Goal: Information Seeking & Learning: Learn about a topic

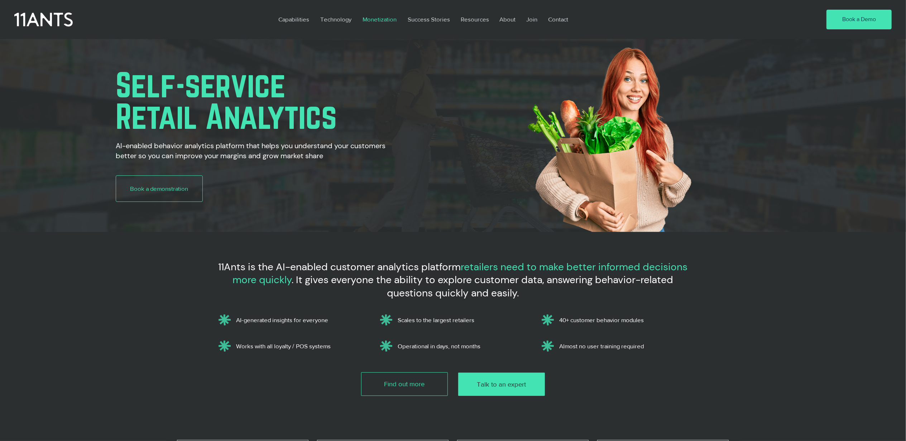
click at [379, 18] on p "Monetization" at bounding box center [379, 19] width 41 height 16
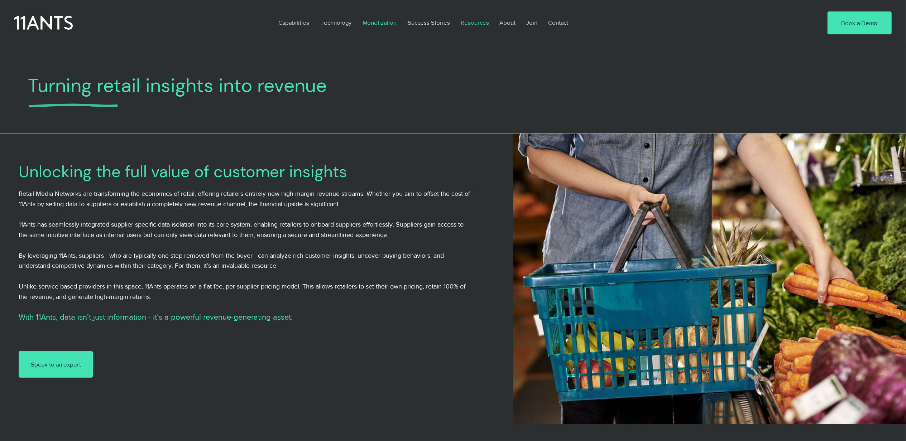
click at [476, 23] on p "Resources" at bounding box center [474, 22] width 35 height 16
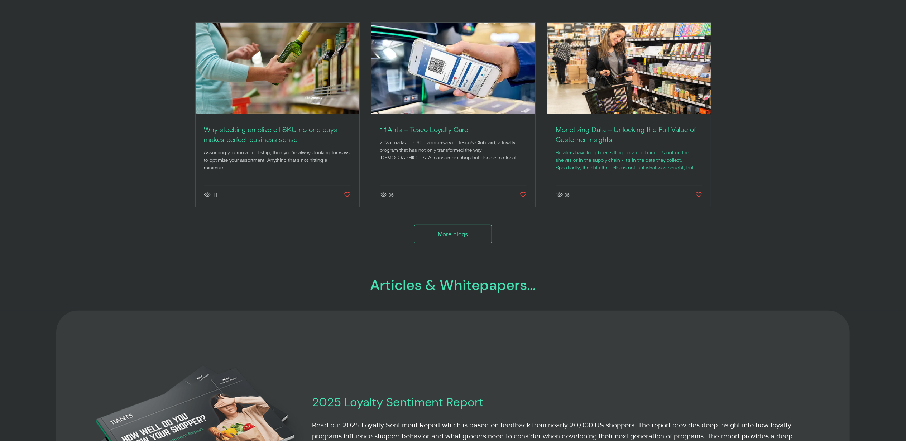
scroll to position [143, 0]
click at [600, 132] on h2 "Monetizing Data – Unlocking the Full Value of Customer Insights" at bounding box center [629, 134] width 146 height 20
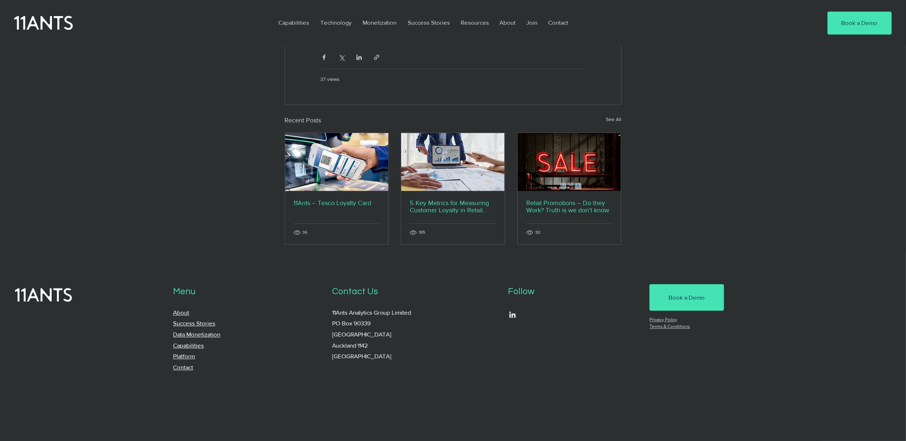
scroll to position [1438, 0]
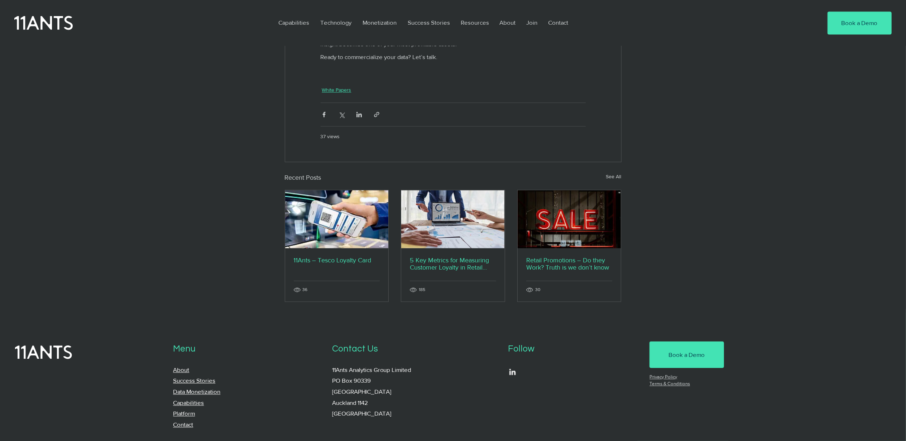
click at [337, 94] on link "White Papers" at bounding box center [336, 90] width 29 height 8
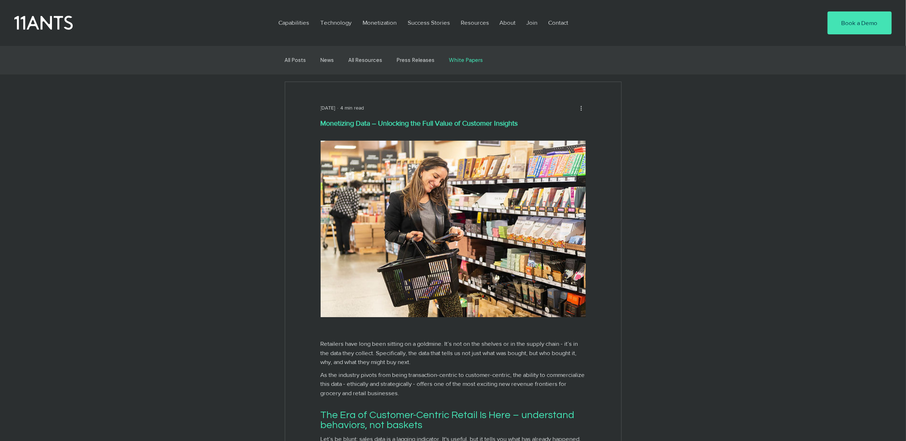
click at [474, 59] on link "White Papers" at bounding box center [466, 60] width 34 height 6
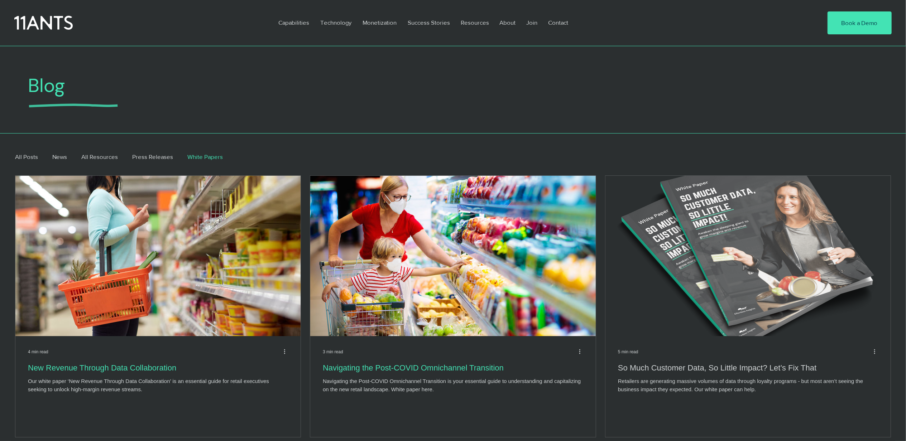
click at [725, 367] on h2 "So Much Customer Data, So Little Impact? Let’s Fix That" at bounding box center [748, 368] width 260 height 11
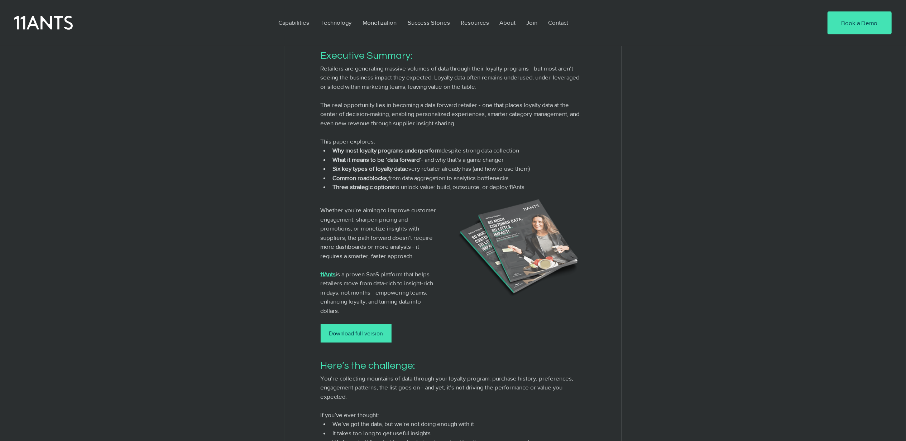
scroll to position [217, 0]
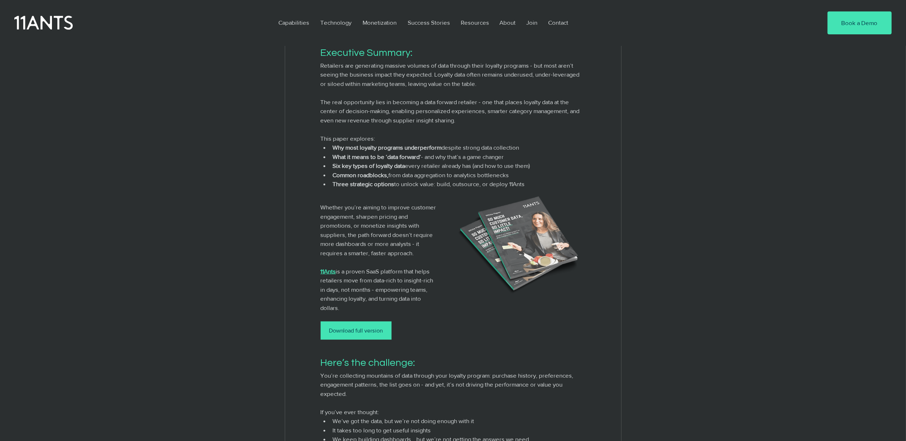
click at [354, 335] on div "Download full version" at bounding box center [356, 331] width 54 height 8
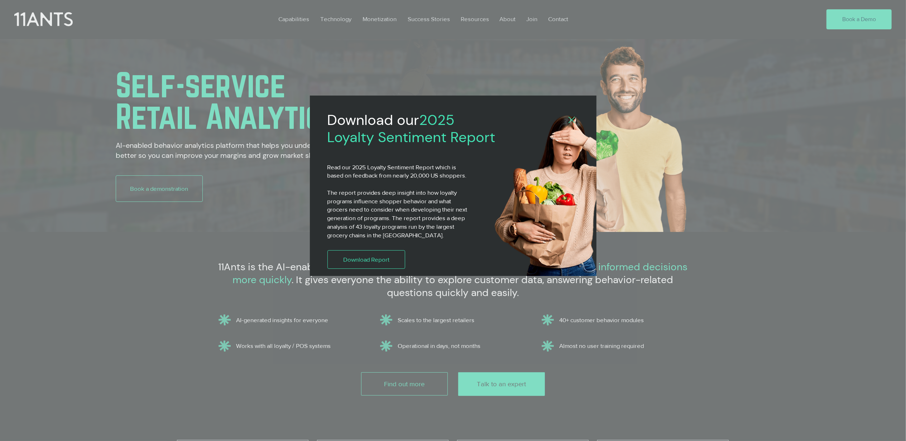
click at [57, 23] on div "2025 Loyalty Sentiment Report" at bounding box center [453, 220] width 906 height 441
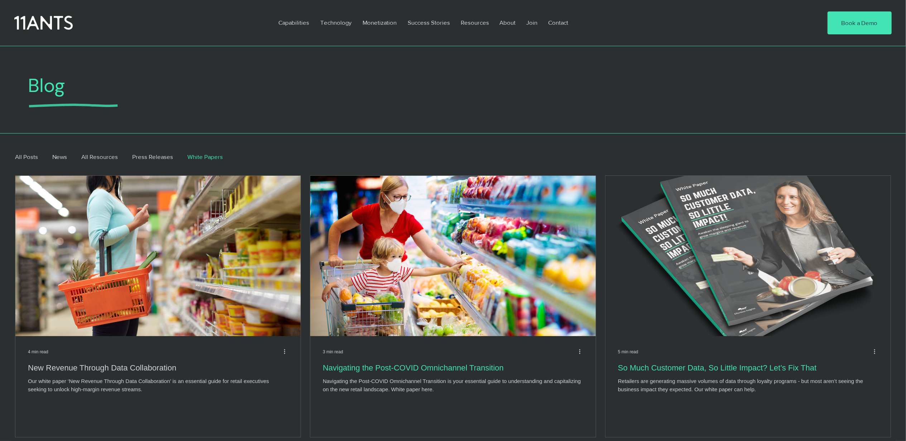
click at [138, 370] on h2 "New Revenue Through Data Collaboration" at bounding box center [158, 368] width 260 height 11
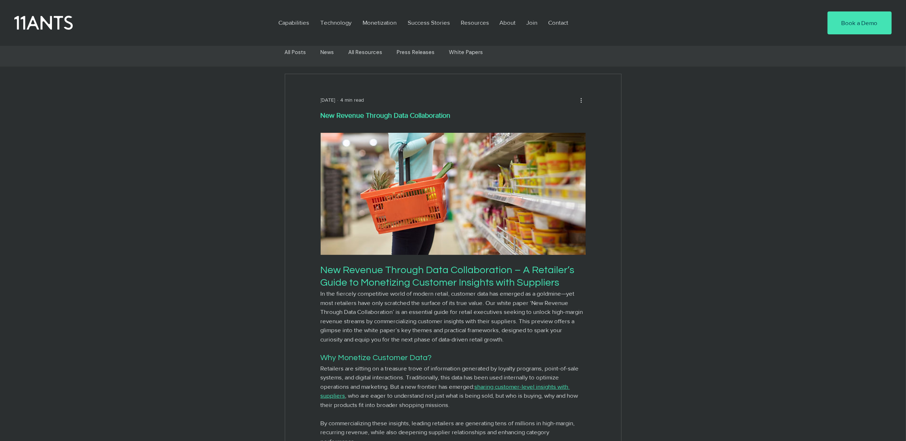
scroll to position [6, 0]
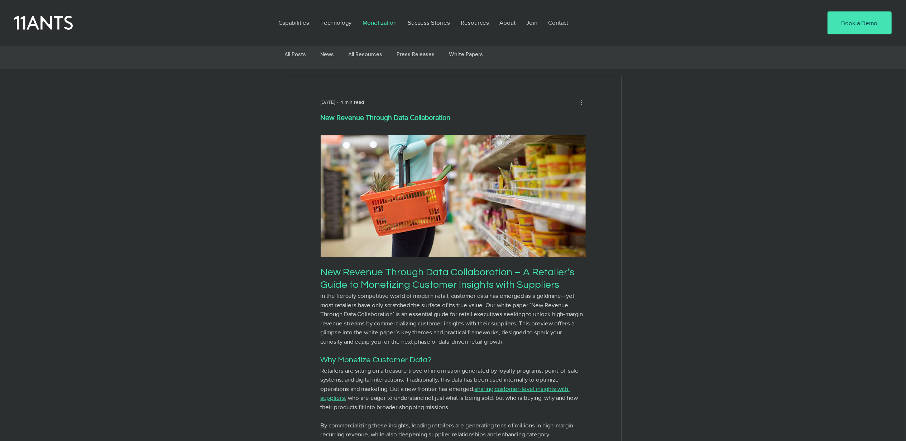
click at [380, 22] on p "Monetization" at bounding box center [379, 22] width 41 height 16
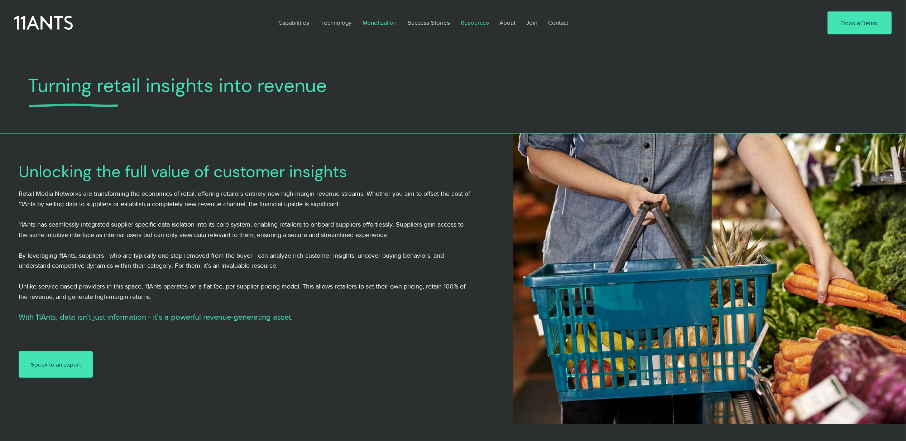
click at [471, 24] on p "Resources" at bounding box center [474, 22] width 35 height 16
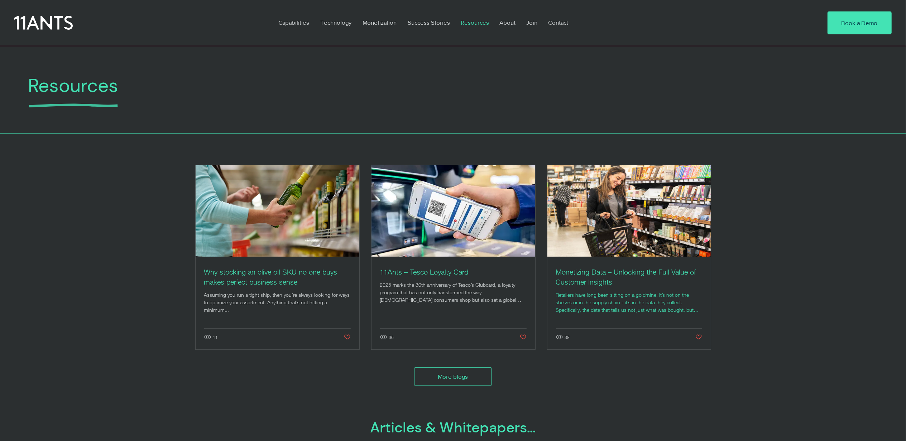
click at [619, 274] on h2 "Monetizing Data – Unlocking the Full Value of Customer Insights" at bounding box center [629, 277] width 146 height 20
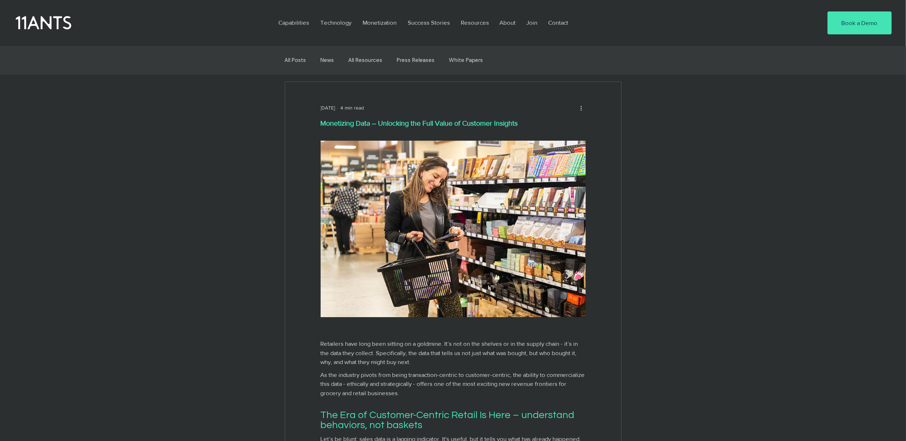
click at [46, 23] on icon at bounding box center [44, 22] width 56 height 13
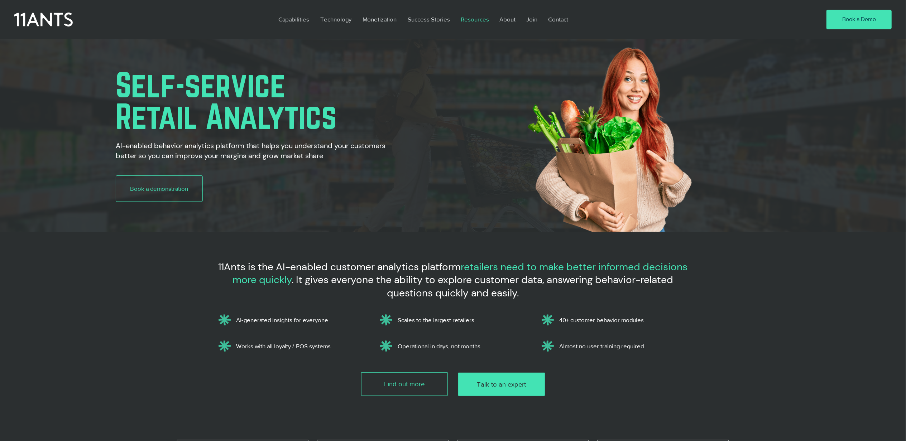
click at [472, 18] on p "Resources" at bounding box center [474, 19] width 35 height 16
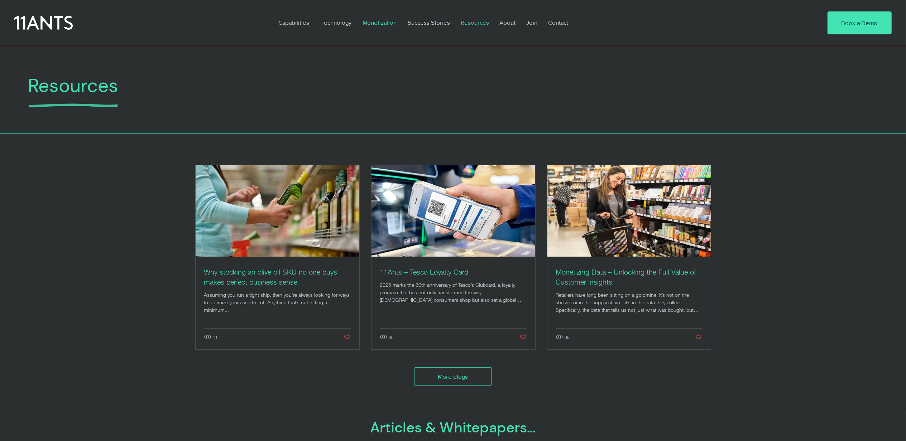
click at [375, 21] on p "Monetization" at bounding box center [379, 22] width 41 height 16
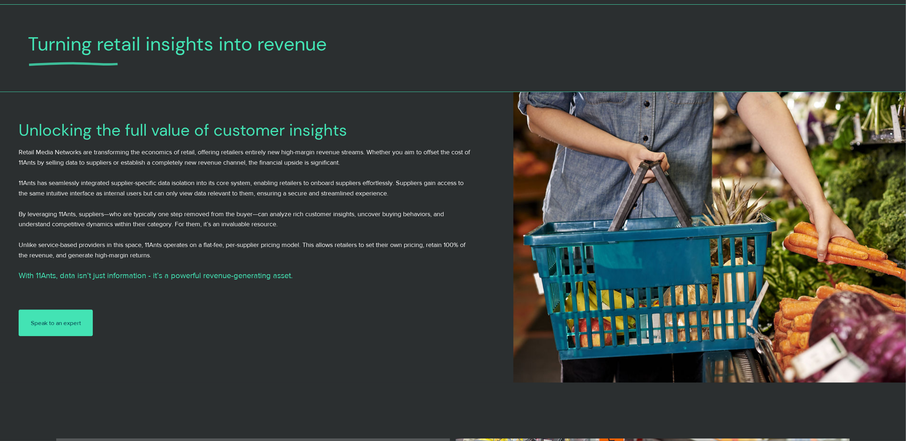
scroll to position [38, 0]
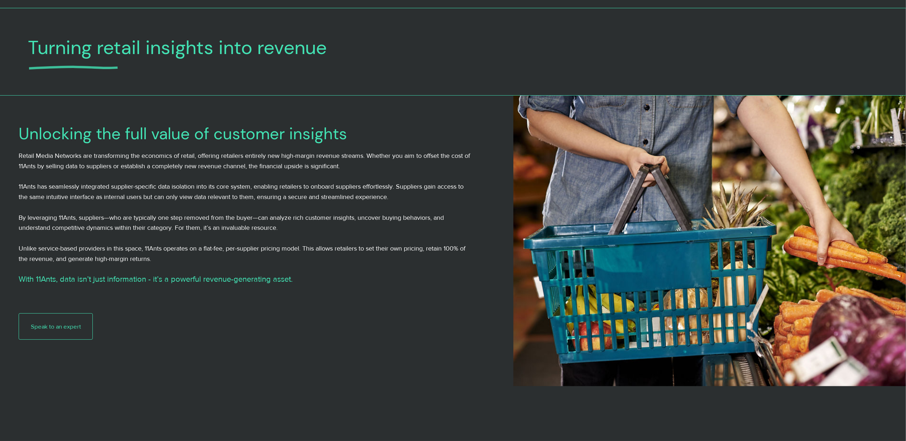
click at [42, 324] on span "Speak to an expert" at bounding box center [56, 326] width 50 height 9
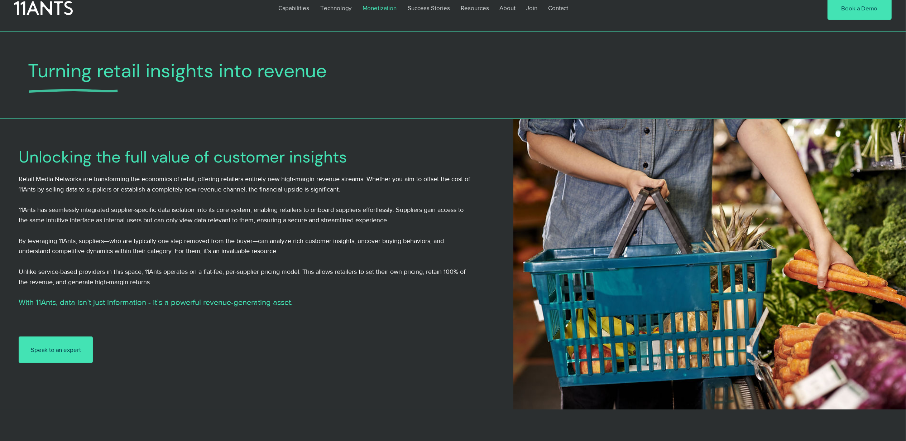
scroll to position [0, 0]
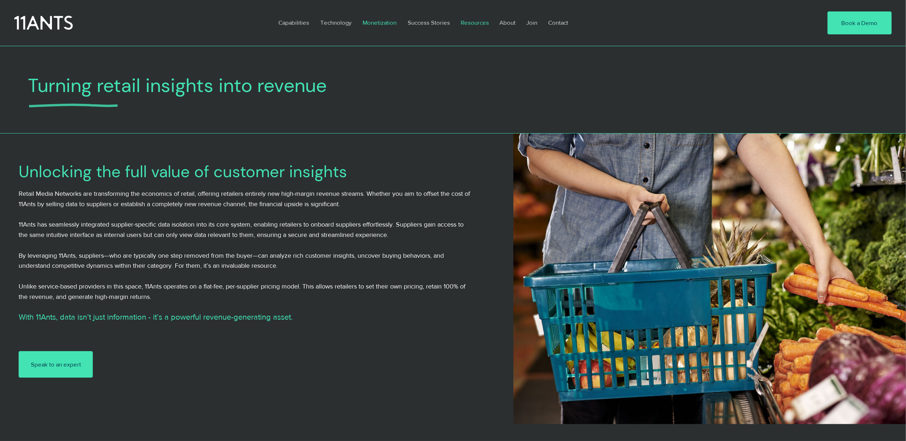
click at [475, 23] on p "Resources" at bounding box center [474, 22] width 35 height 16
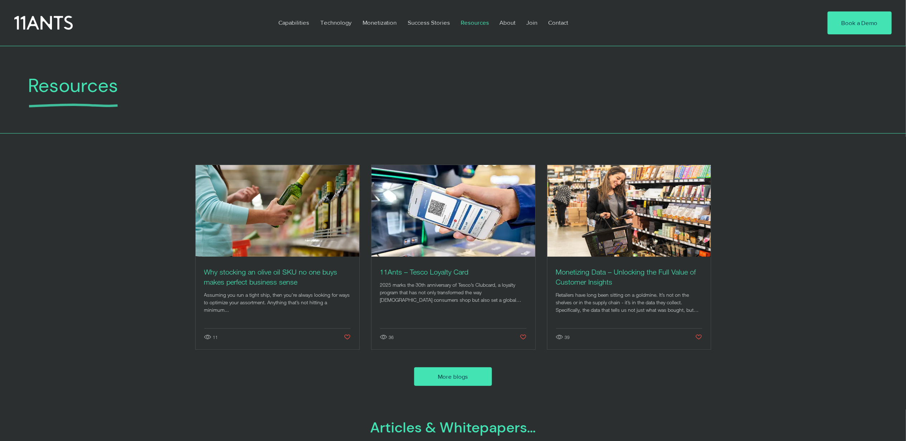
click at [457, 379] on span "More blogs" at bounding box center [453, 377] width 30 height 9
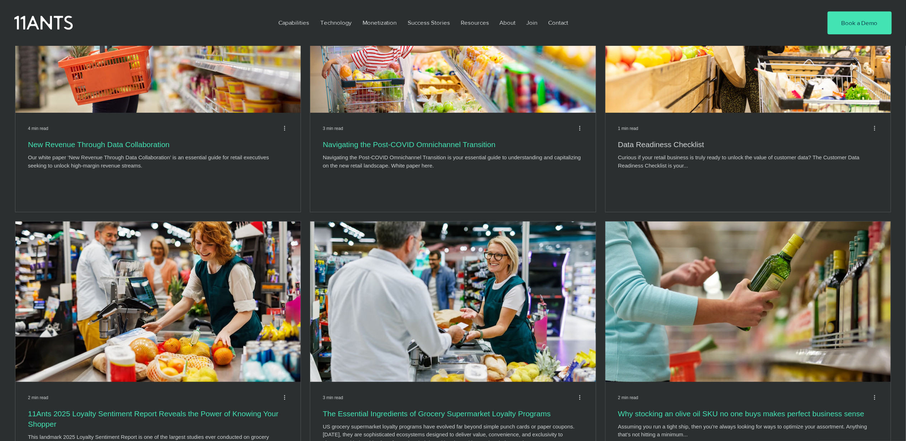
scroll to position [223, 0]
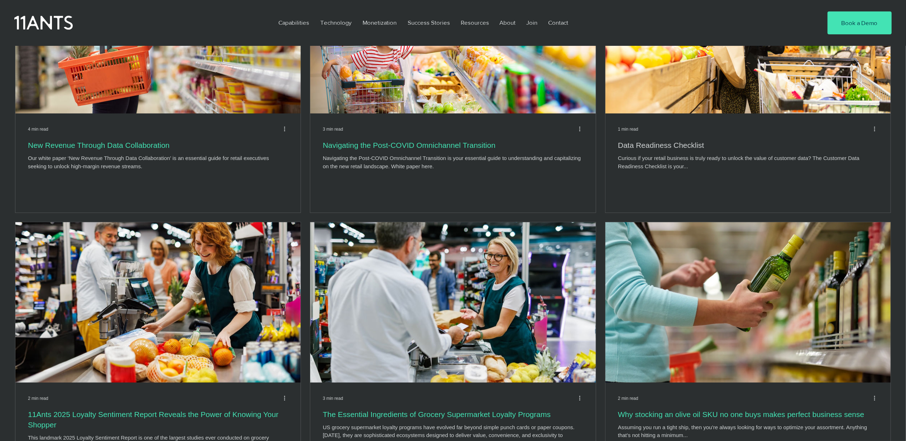
click at [653, 143] on h2 "Data Readiness Checklist" at bounding box center [748, 145] width 260 height 10
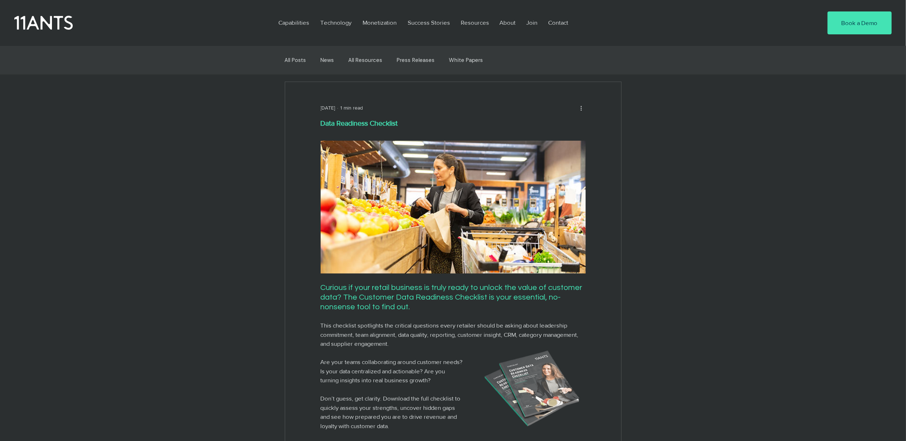
click at [363, 56] on li "All Resources" at bounding box center [366, 60] width 34 height 29
click at [459, 58] on link "White Papers" at bounding box center [466, 60] width 34 height 6
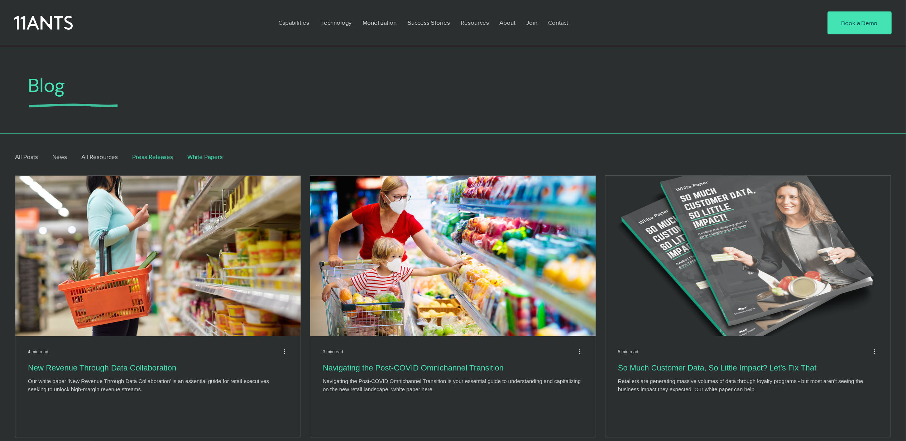
click at [143, 155] on link "Press Releases" at bounding box center [152, 157] width 41 height 9
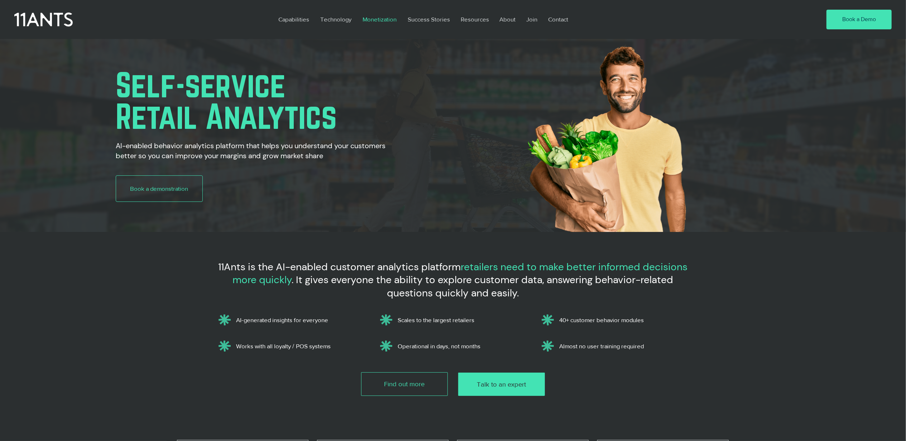
click at [380, 17] on p "Monetization" at bounding box center [379, 19] width 41 height 16
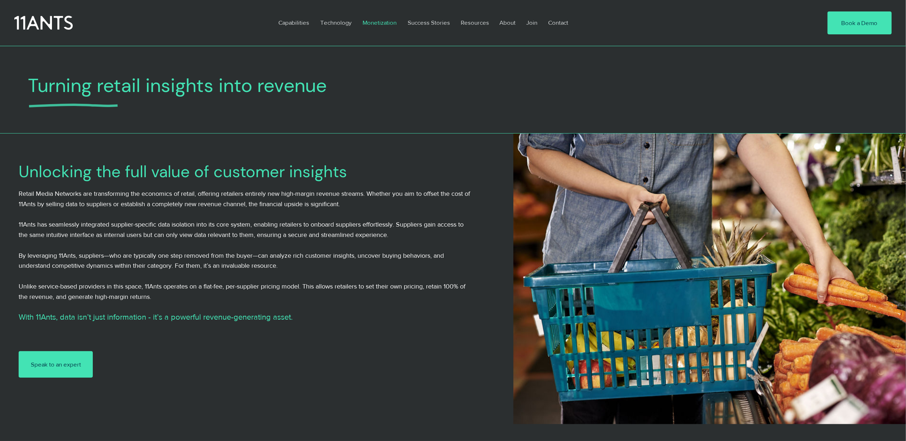
click at [384, 20] on p "Monetization" at bounding box center [379, 22] width 41 height 16
click p "Resources"
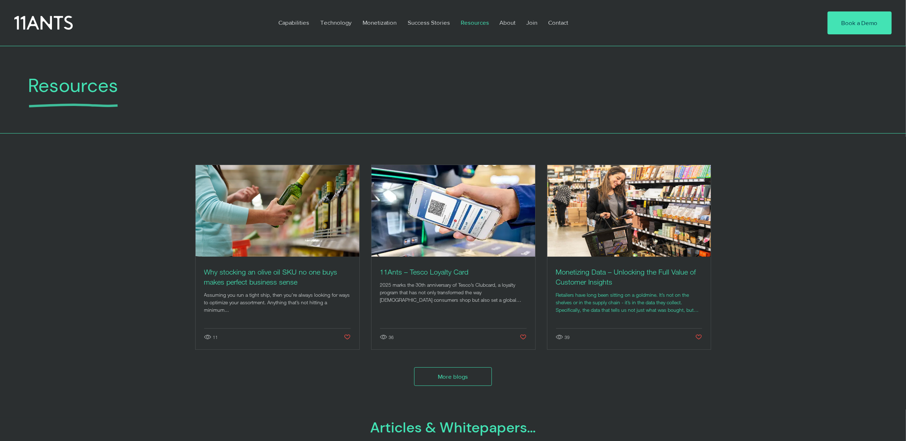
click at [613, 276] on h2 "Monetizing Data – Unlocking the Full Value of Customer Insights" at bounding box center [629, 277] width 146 height 20
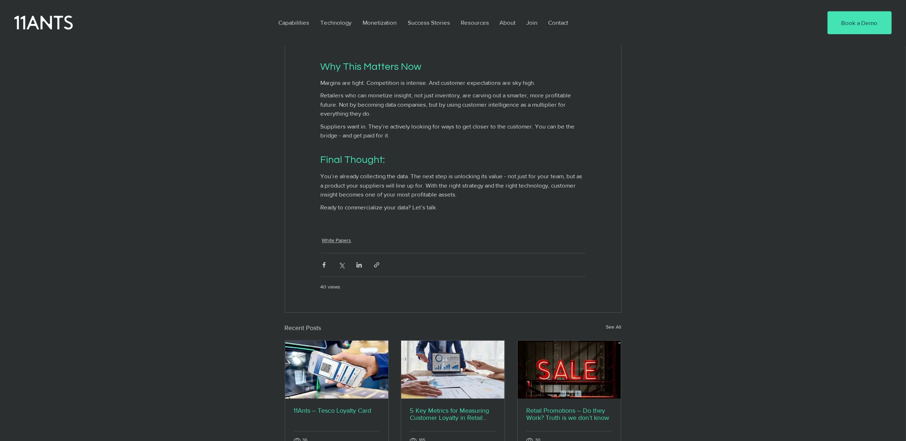
scroll to position [1299, 0]
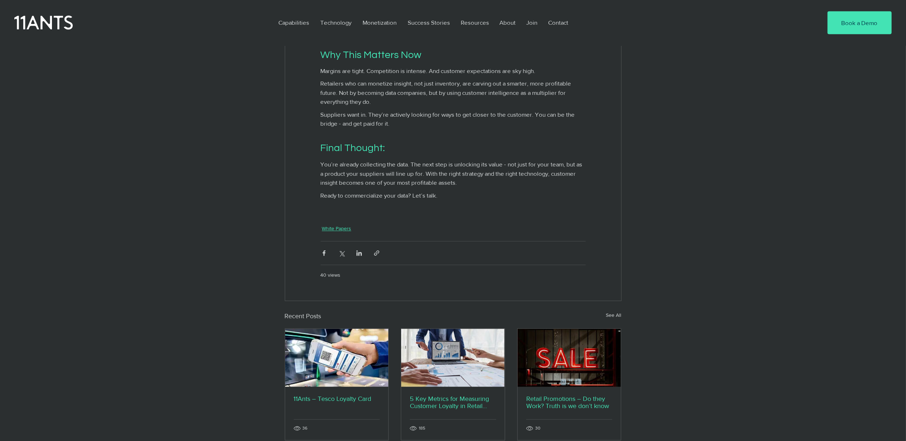
click at [333, 233] on link "White Papers" at bounding box center [336, 229] width 29 height 8
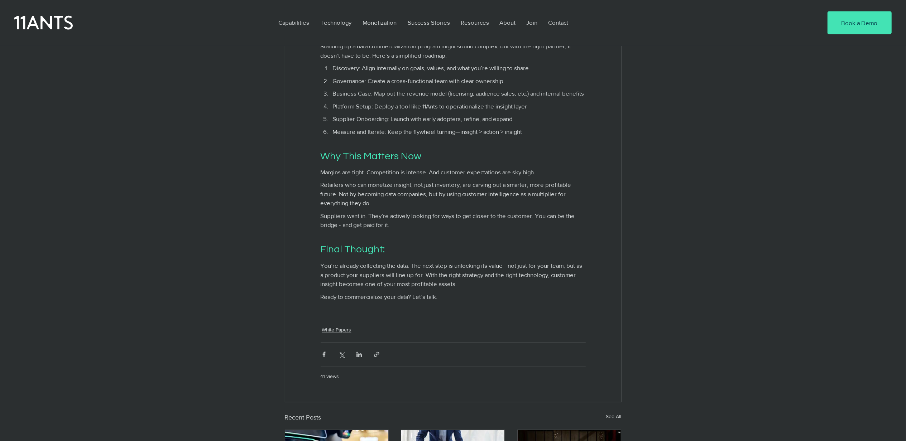
scroll to position [1209, 0]
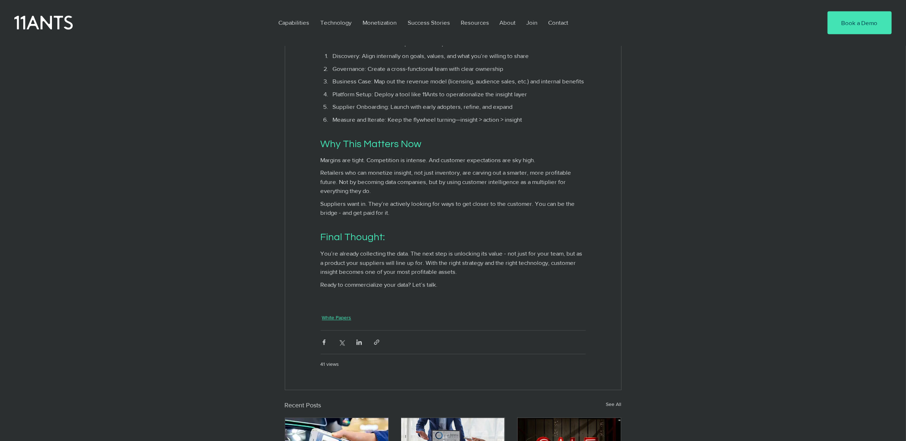
click at [337, 322] on link "White Papers" at bounding box center [336, 319] width 29 height 8
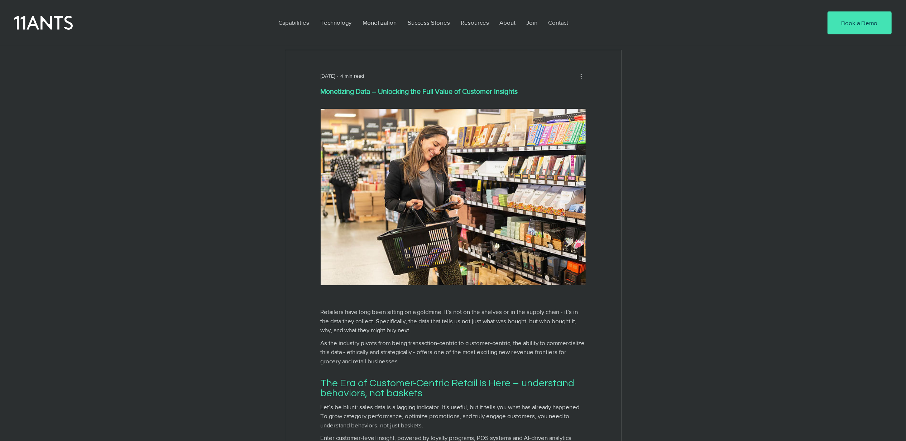
scroll to position [25, 0]
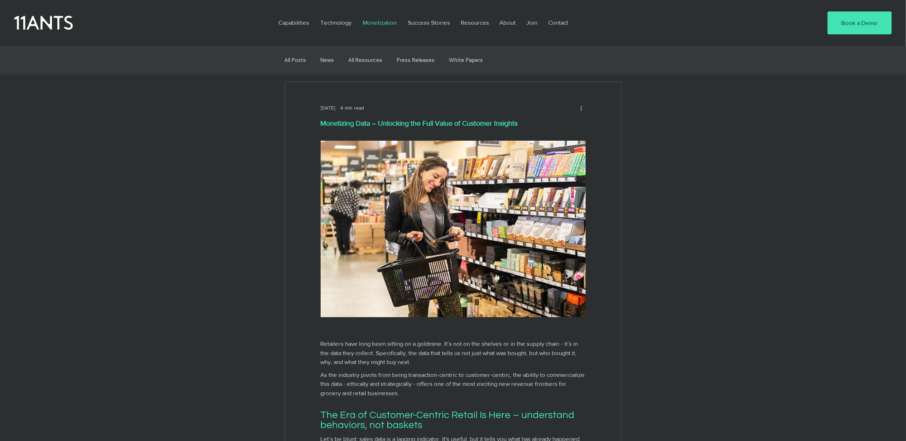
click at [381, 22] on p "Monetization" at bounding box center [379, 22] width 41 height 16
